Goal: Task Accomplishment & Management: Manage account settings

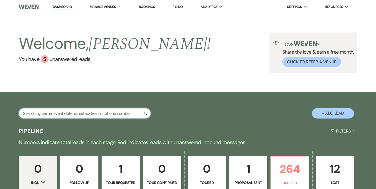
click at [85, 112] on input "text" at bounding box center [85, 113] width 132 height 10
type input "morgan"
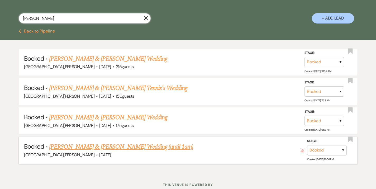
scroll to position [95, 0]
click at [96, 142] on link "Morgan Hart & Weingartner's Wedding (until 1am)" at bounding box center [121, 146] width 144 height 9
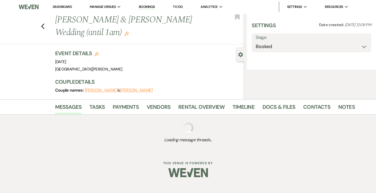
select select "5"
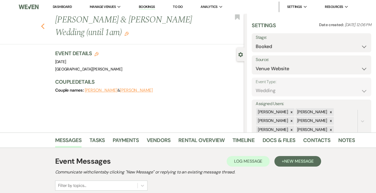
click at [41, 23] on icon "Previous" at bounding box center [43, 26] width 4 height 6
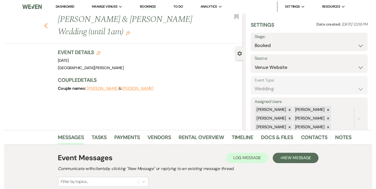
scroll to position [95, 0]
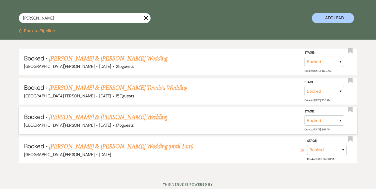
click at [101, 116] on link "Hannah Morgan & Nathanial Heckathorn's Wedding" at bounding box center [108, 116] width 118 height 9
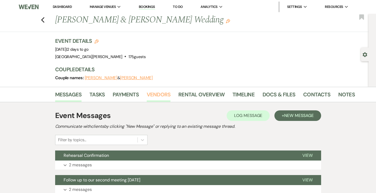
click at [148, 94] on link "Vendors" at bounding box center [159, 96] width 24 height 12
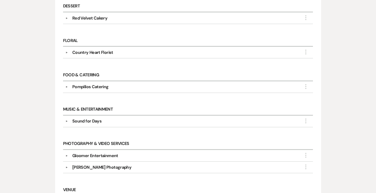
scroll to position [221, 0]
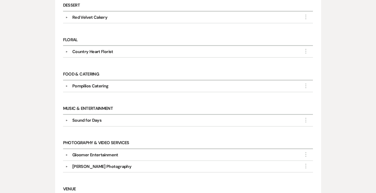
click at [74, 126] on div "▼ Sound for Days More Point of Contact Info: Brandon Perry Phone (859) 630-7827…" at bounding box center [188, 121] width 250 height 12
click at [73, 123] on div "Sound for Days" at bounding box center [86, 120] width 29 height 6
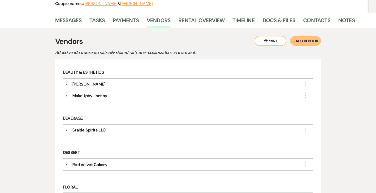
scroll to position [75, 0]
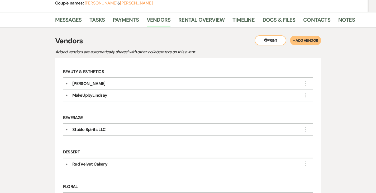
click at [72, 87] on div "Emily Duffy" at bounding box center [88, 83] width 33 height 6
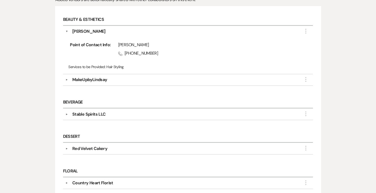
scroll to position [127, 0]
click at [72, 82] on div "MakeUpbyLindsay" at bounding box center [89, 79] width 35 height 6
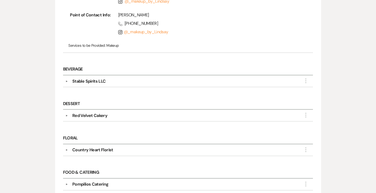
scroll to position [238, 0]
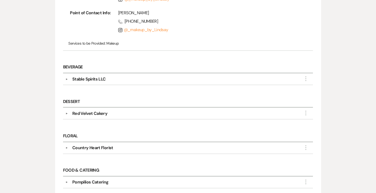
click at [78, 116] on div "Red Velvet Cakery" at bounding box center [89, 113] width 35 height 6
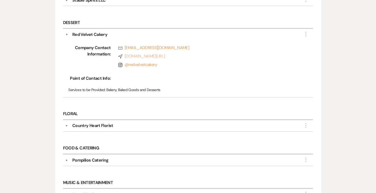
scroll to position [317, 0]
click at [81, 128] on div "Country Heart Florist" at bounding box center [92, 125] width 41 height 6
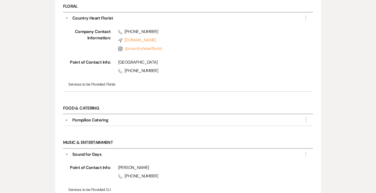
click at [77, 123] on div "Pompilios Catering" at bounding box center [90, 120] width 36 height 6
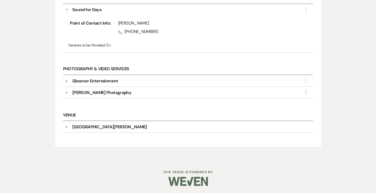
scroll to position [653, 0]
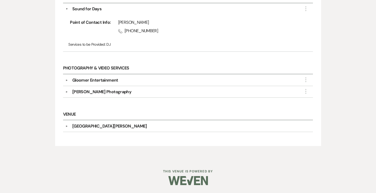
click at [90, 83] on div "Gloomer Entertainment" at bounding box center [95, 80] width 46 height 6
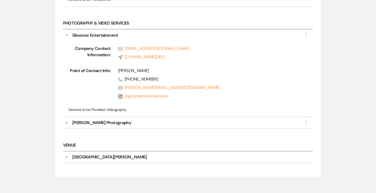
scroll to position [700, 0]
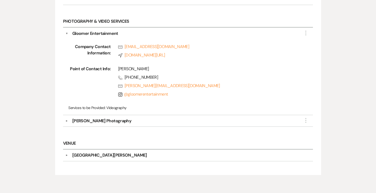
click at [79, 127] on div "▼ Steph Keller Photography More Company Contact Information: Phone (859) 760-98…" at bounding box center [188, 121] width 250 height 12
click at [76, 124] on div "Steph Keller Photography" at bounding box center [101, 121] width 59 height 6
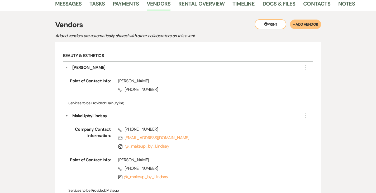
scroll to position [0, 0]
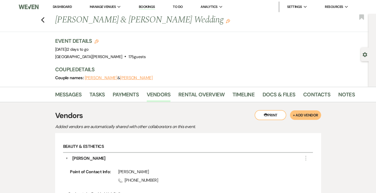
click at [62, 5] on link "Dashboard" at bounding box center [62, 6] width 19 height 4
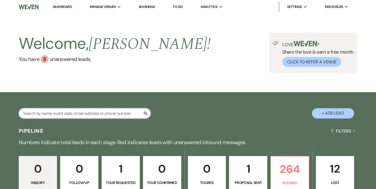
click at [117, 114] on input "text" at bounding box center [85, 113] width 132 height 10
type input "h"
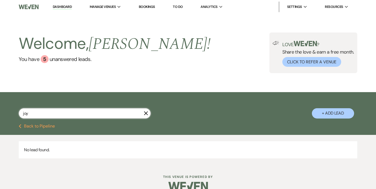
type input "joy"
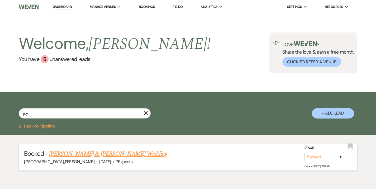
click at [106, 153] on link "Joy Mitscher & Scott Lockwood's Wedding" at bounding box center [108, 153] width 118 height 9
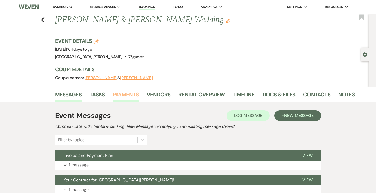
click at [113, 98] on link "Payments" at bounding box center [126, 96] width 26 height 12
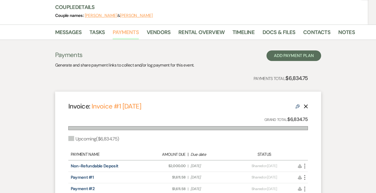
scroll to position [60, 0]
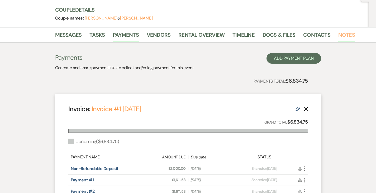
click at [338, 37] on link "Notes" at bounding box center [346, 37] width 17 height 12
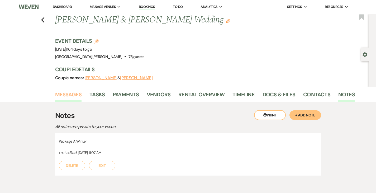
click at [55, 92] on link "Messages" at bounding box center [68, 96] width 27 height 12
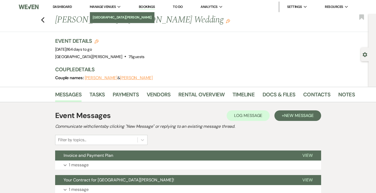
click at [110, 18] on li "[GEOGRAPHIC_DATA][PERSON_NAME]" at bounding box center [122, 17] width 59 height 5
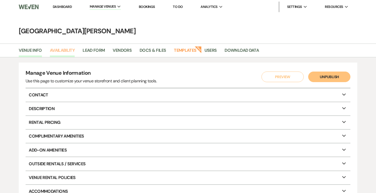
click at [66, 51] on link "Availability" at bounding box center [62, 52] width 25 height 10
select select "3"
select select "2026"
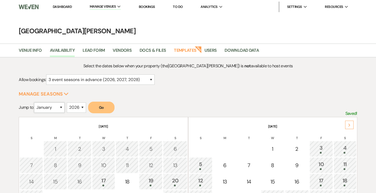
click at [55, 107] on select "January February March April May June July August September October November De…" at bounding box center [49, 107] width 31 height 10
click at [35, 102] on select "January February March April May June July August September October November De…" at bounding box center [49, 107] width 31 height 10
click at [108, 109] on button "Go" at bounding box center [101, 108] width 26 height 12
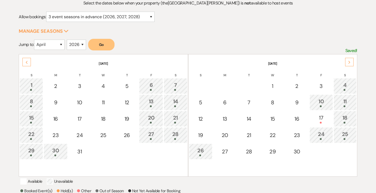
scroll to position [63, 0]
click at [326, 116] on div "17" at bounding box center [321, 118] width 18 height 10
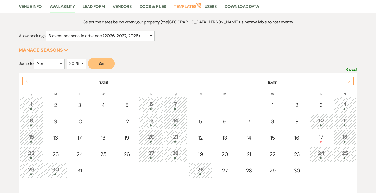
scroll to position [47, 0]
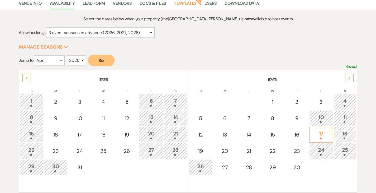
click at [318, 131] on div "17" at bounding box center [321, 134] width 18 height 10
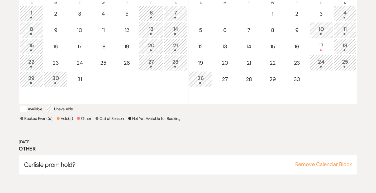
scroll to position [135, 0]
click at [325, 167] on button "Remove Calendar Block" at bounding box center [323, 163] width 57 height 5
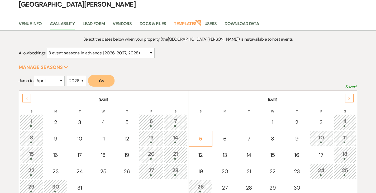
scroll to position [22, 0]
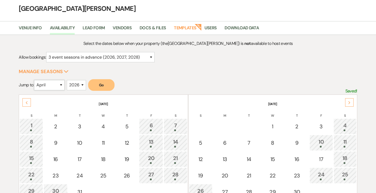
click at [58, 84] on select "January February March April May June July August September October November De…" at bounding box center [49, 85] width 31 height 10
select select "5"
click at [35, 80] on select "January February March April May June July August September October November De…" at bounding box center [49, 85] width 31 height 10
click at [98, 88] on button "Go" at bounding box center [101, 85] width 26 height 12
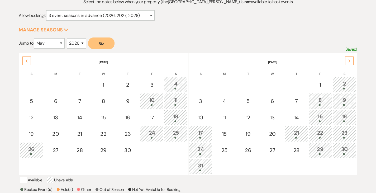
scroll to position [64, 0]
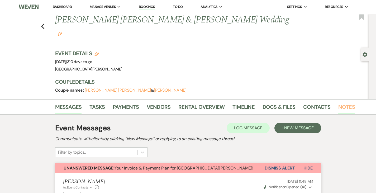
click at [338, 103] on link "Notes" at bounding box center [346, 109] width 17 height 12
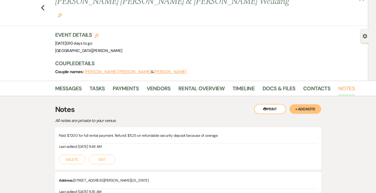
scroll to position [19, 0]
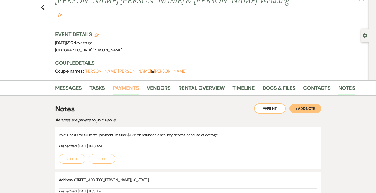
click at [113, 84] on link "Payments" at bounding box center [126, 90] width 26 height 12
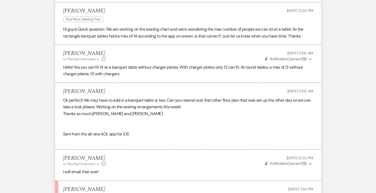
scroll to position [287, 0]
